Goal: Book appointment/travel/reservation

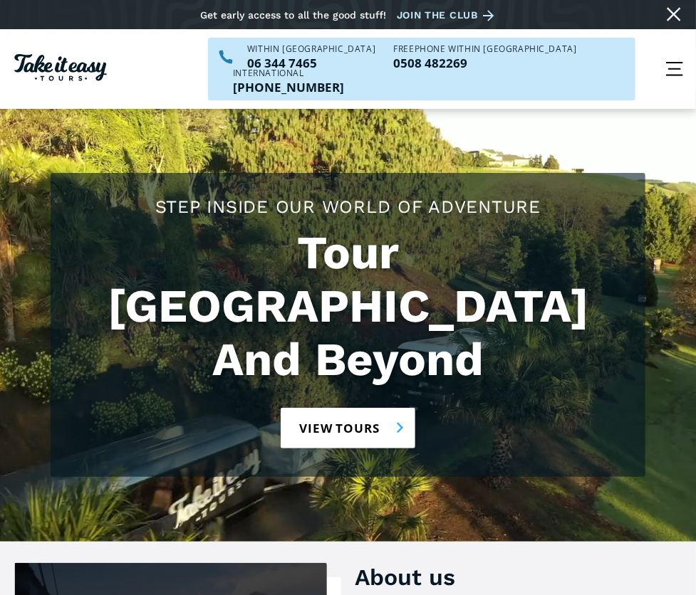
click at [341, 418] on link "View tours" at bounding box center [348, 428] width 135 height 41
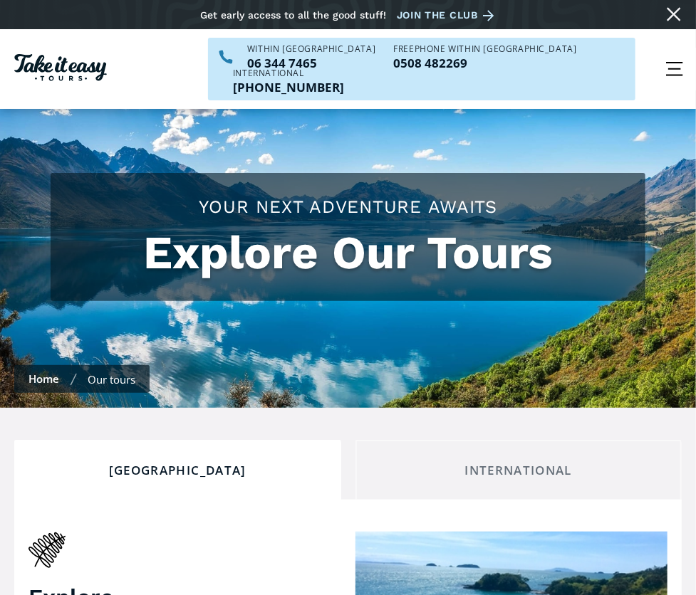
checkbox input "true"
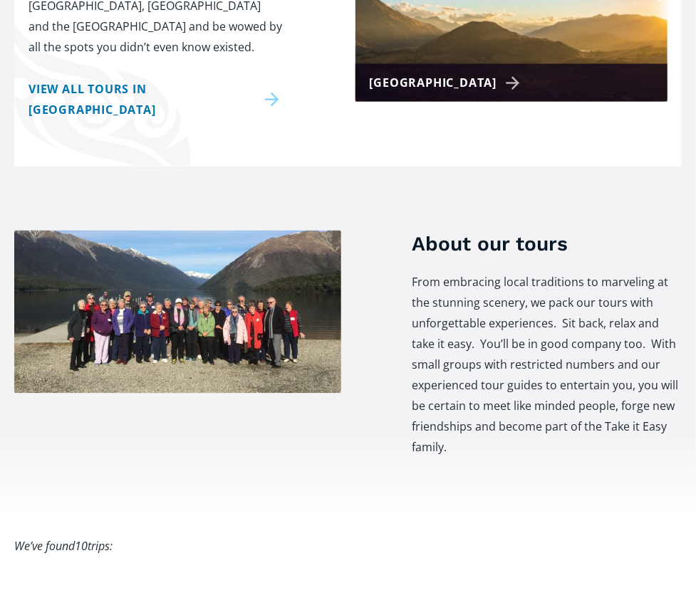
scroll to position [570, 0]
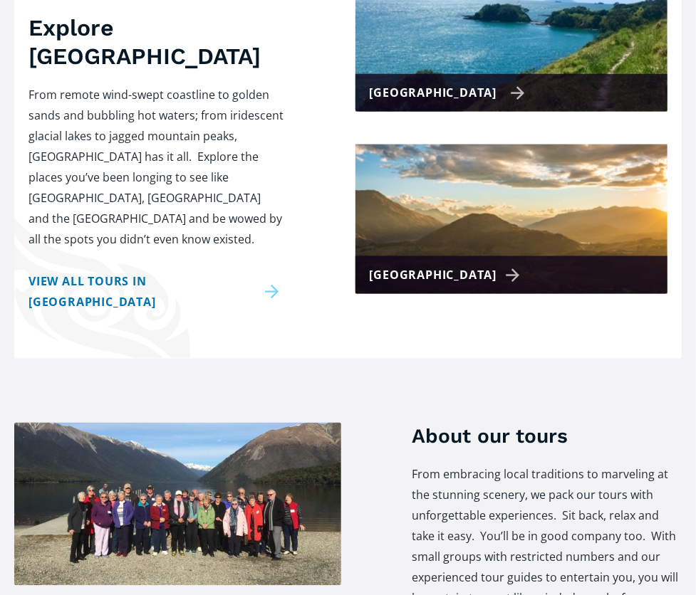
click at [392, 103] on div "[GEOGRAPHIC_DATA]" at bounding box center [448, 93] width 156 height 21
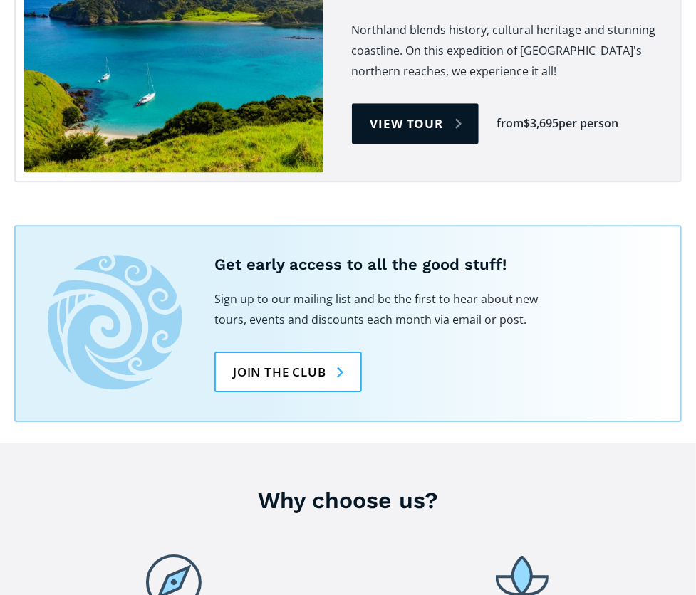
scroll to position [2920, 0]
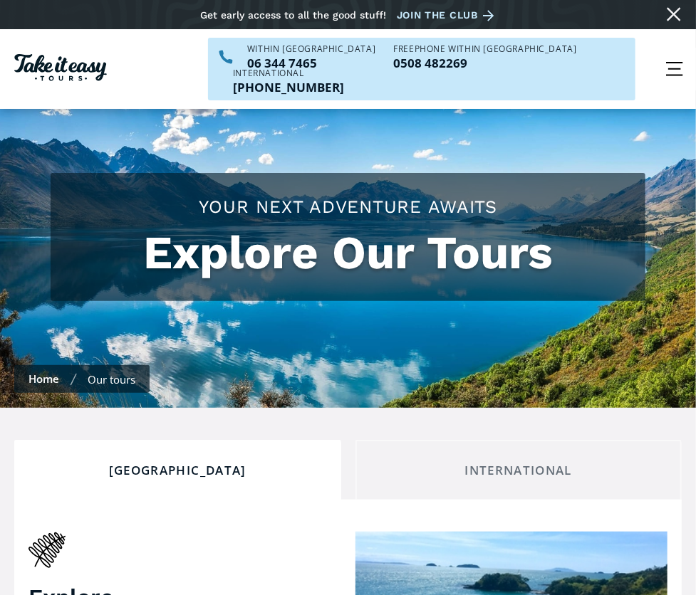
click at [0, 0] on link "Day trips & shows" at bounding box center [0, 0] width 0 height 0
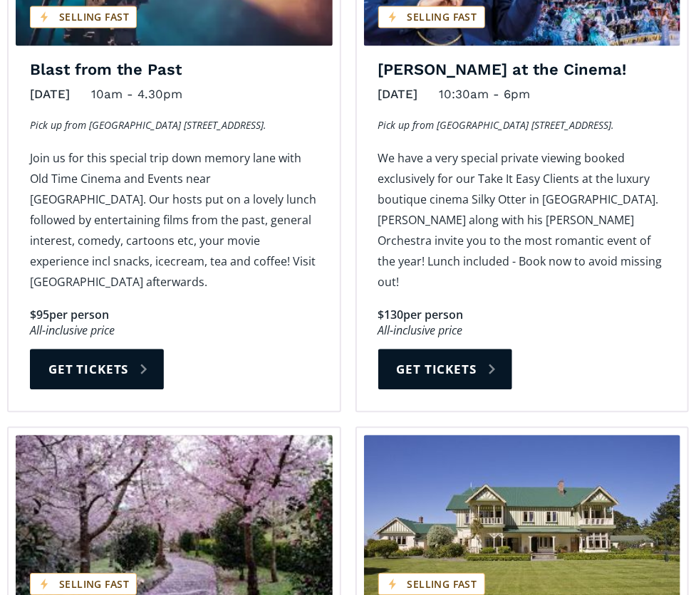
scroll to position [997, 0]
